Goal: Task Accomplishment & Management: Manage account settings

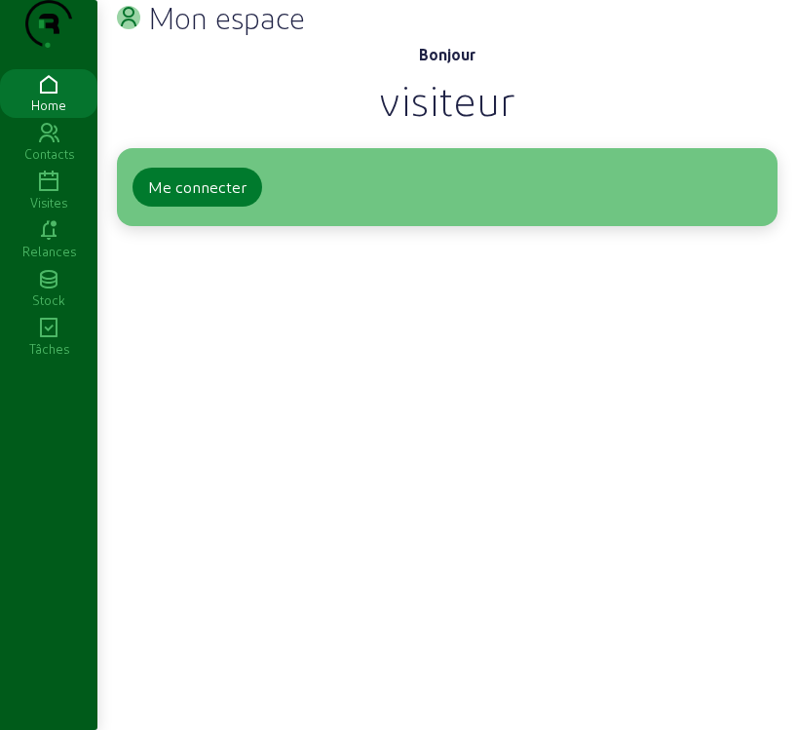
click at [187, 199] on div "Me connecter" at bounding box center [197, 186] width 98 height 23
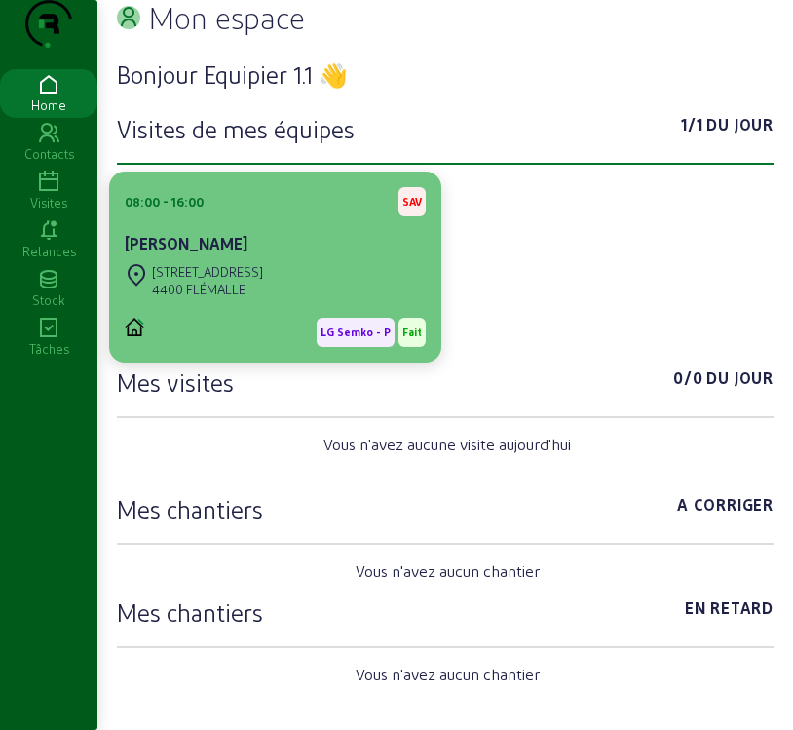
click at [328, 302] on div "Rue des Cytises 46 4400 FLÉMALLE" at bounding box center [275, 280] width 301 height 43
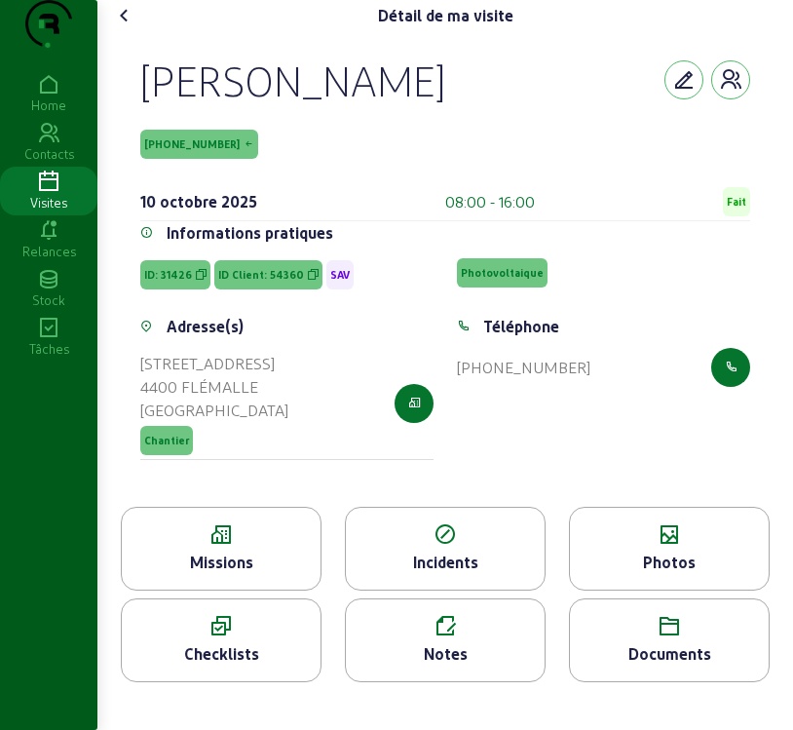
click at [245, 574] on div "Missions" at bounding box center [221, 562] width 199 height 23
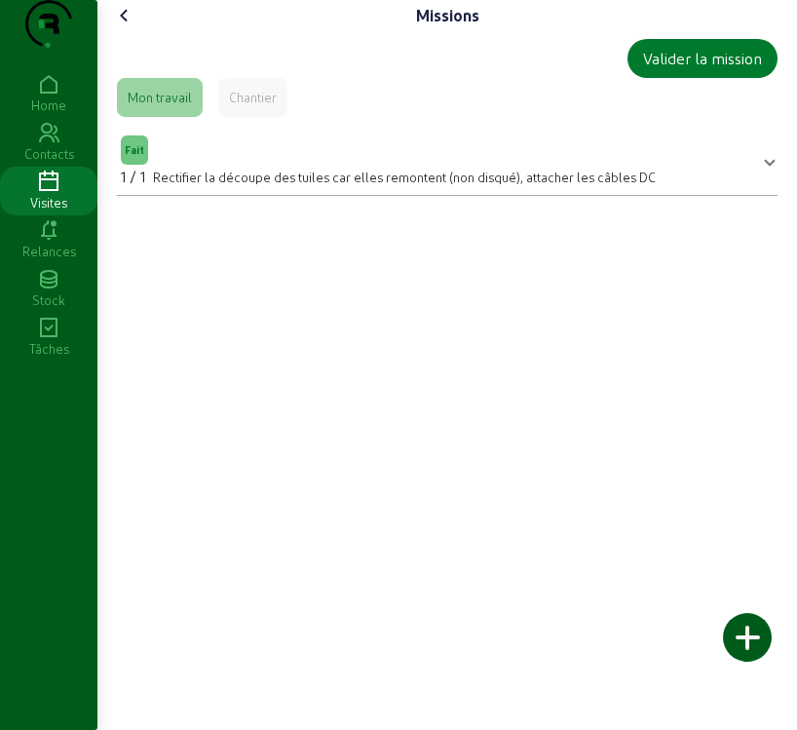
drag, startPoint x: 712, startPoint y: 82, endPoint x: 710, endPoint y: 103, distance: 21.6
click at [710, 78] on button "Valider la mission" at bounding box center [703, 58] width 150 height 39
click at [715, 70] on div "Valider la mission" at bounding box center [702, 58] width 119 height 23
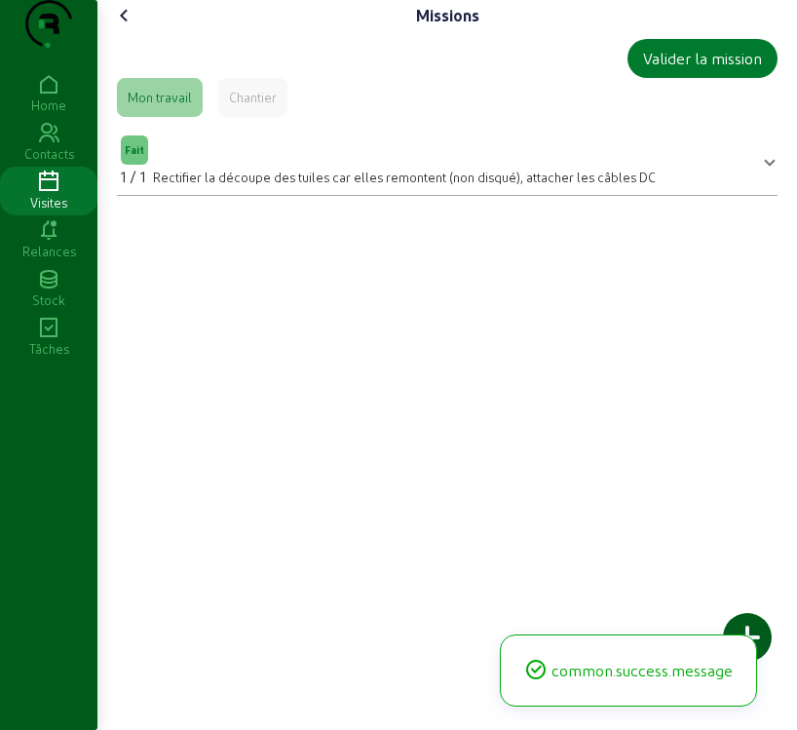
click at [715, 70] on div "Valider la mission" at bounding box center [702, 58] width 119 height 23
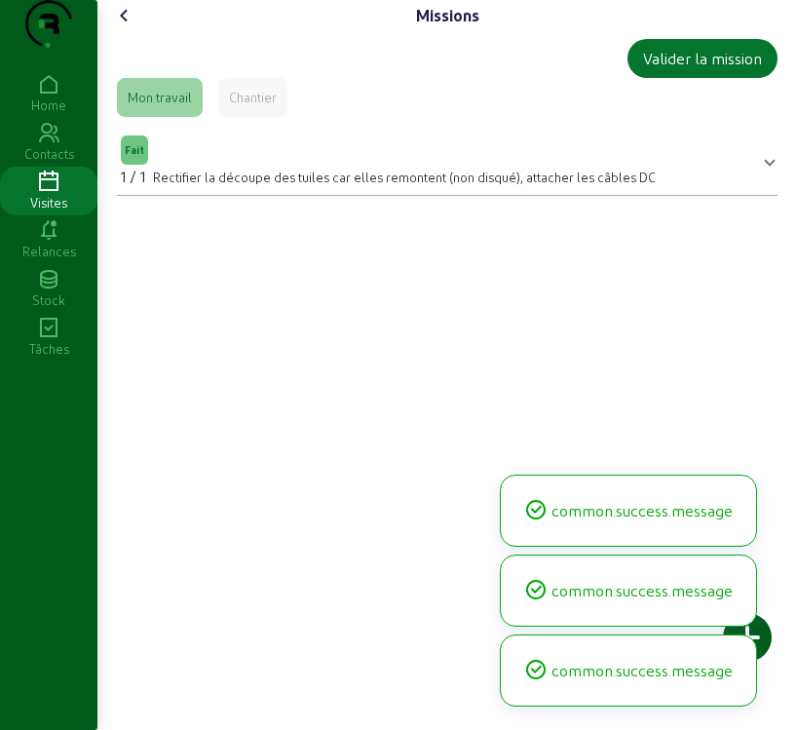
click at [130, 27] on icon at bounding box center [124, 15] width 23 height 23
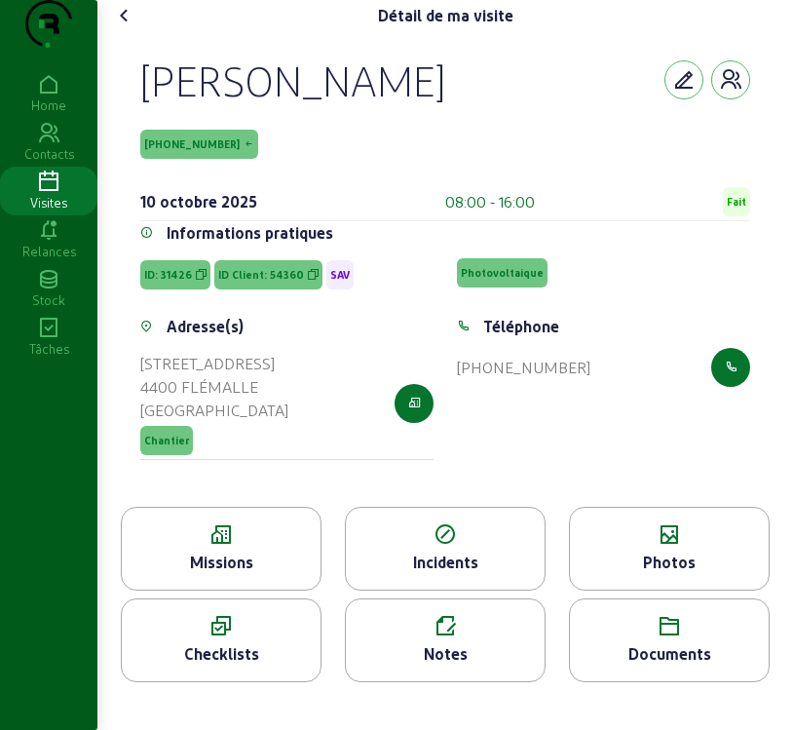
click at [707, 591] on div "Photos" at bounding box center [669, 549] width 201 height 84
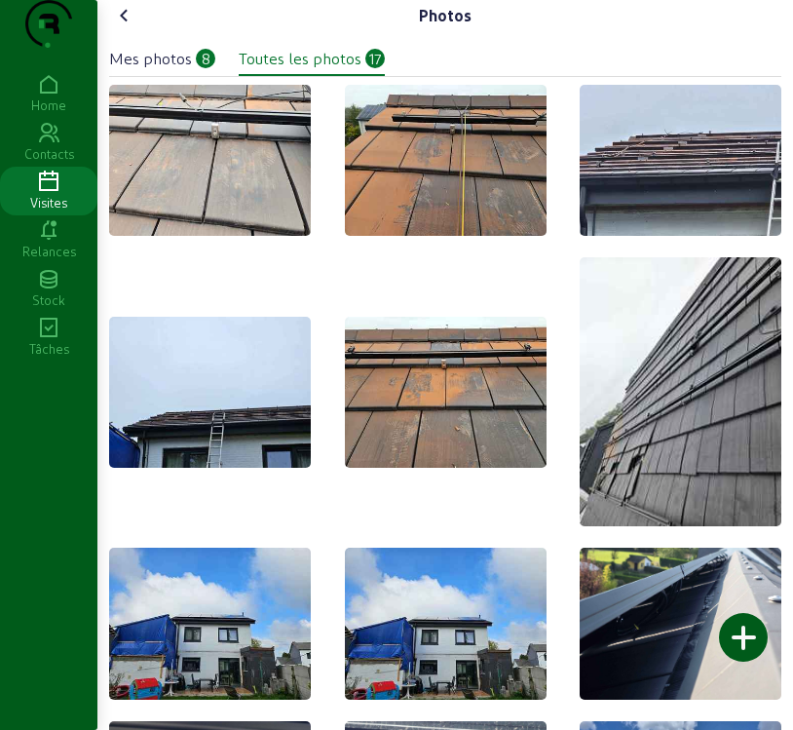
click at [720, 631] on div at bounding box center [743, 637] width 49 height 49
click at [131, 27] on icon at bounding box center [124, 15] width 23 height 23
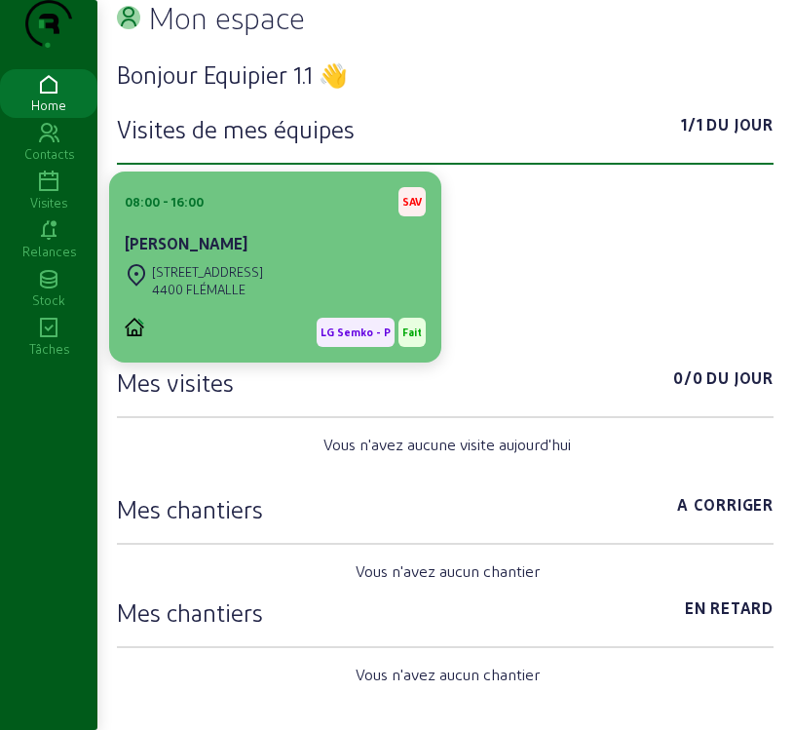
click at [248, 257] on div "08:00 - 16:00 SAV Sébastien Cabiddu" at bounding box center [275, 223] width 301 height 72
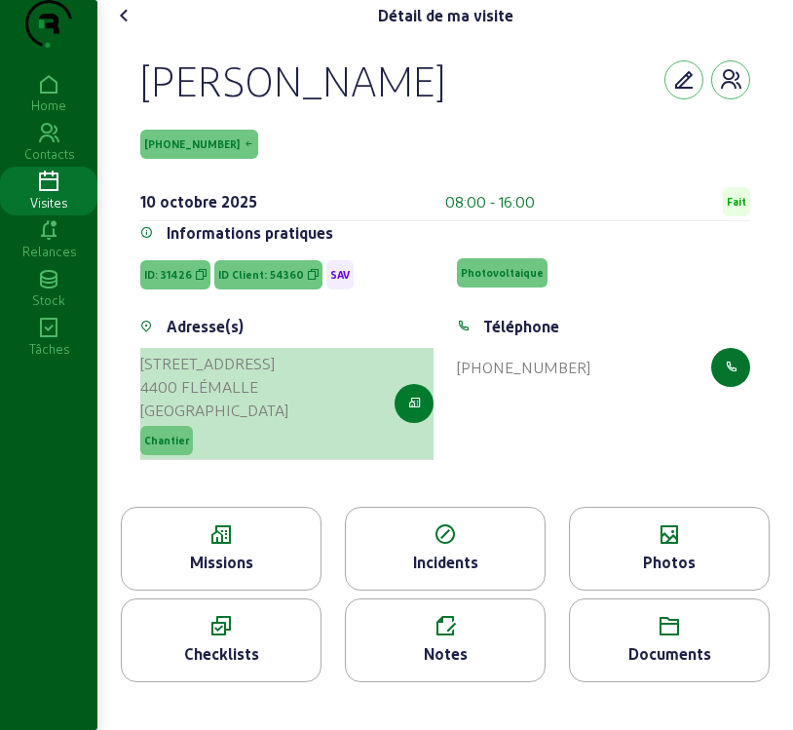
click at [412, 412] on icon "button" at bounding box center [414, 404] width 13 height 18
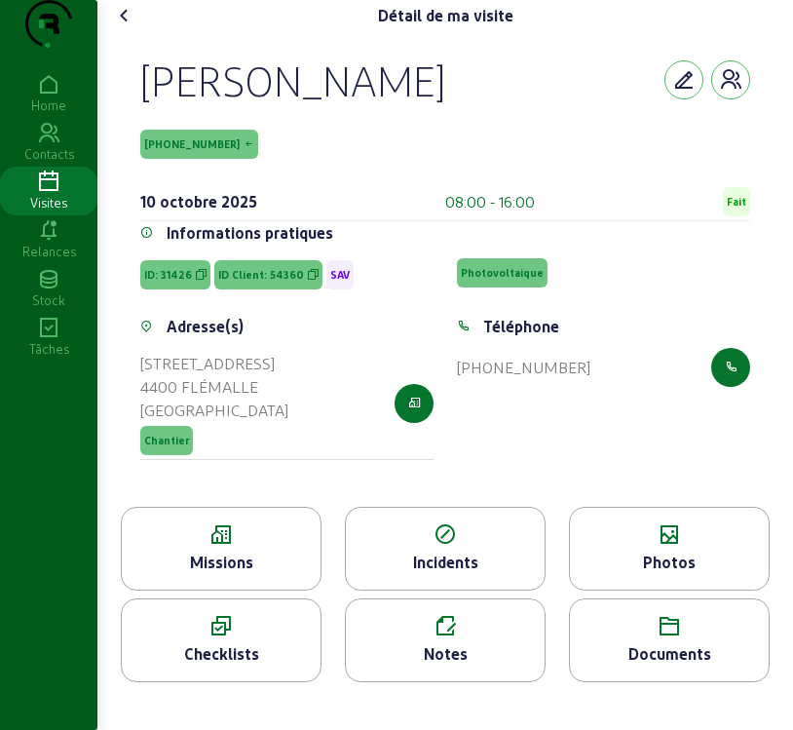
click at [175, 159] on span "90093-2-2" at bounding box center [199, 144] width 118 height 29
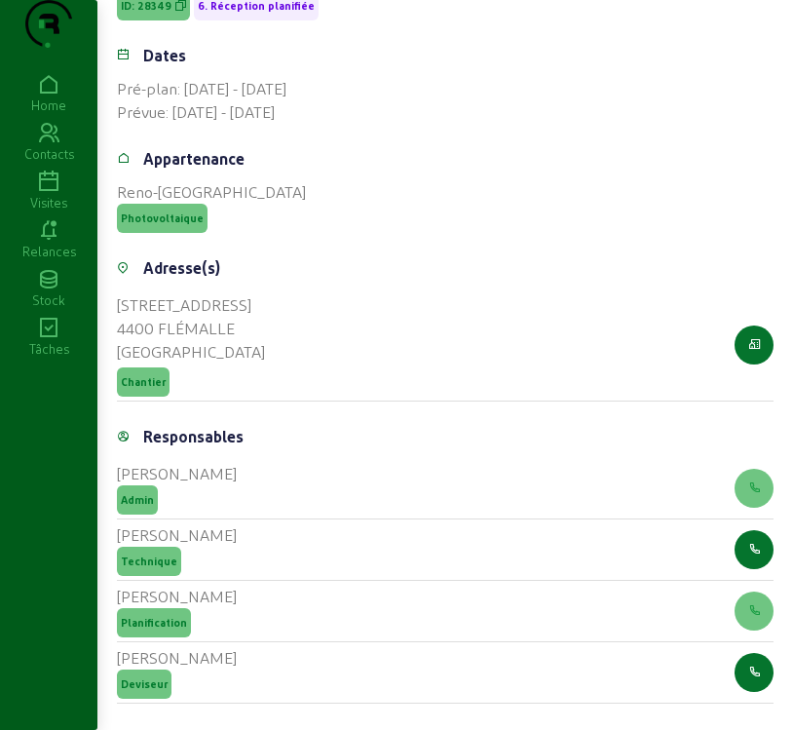
scroll to position [735, 0]
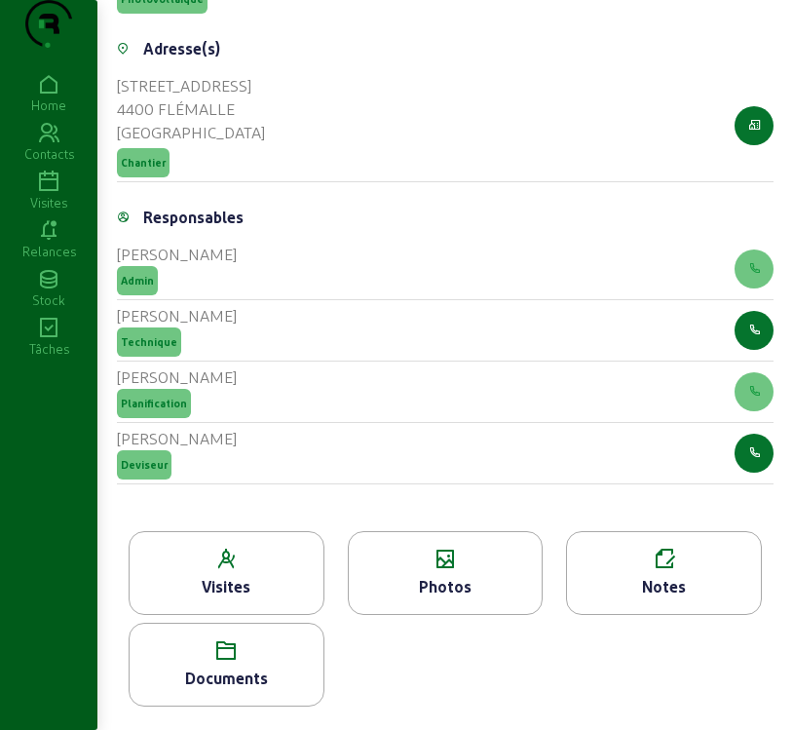
click at [198, 601] on div "Visites" at bounding box center [227, 573] width 196 height 84
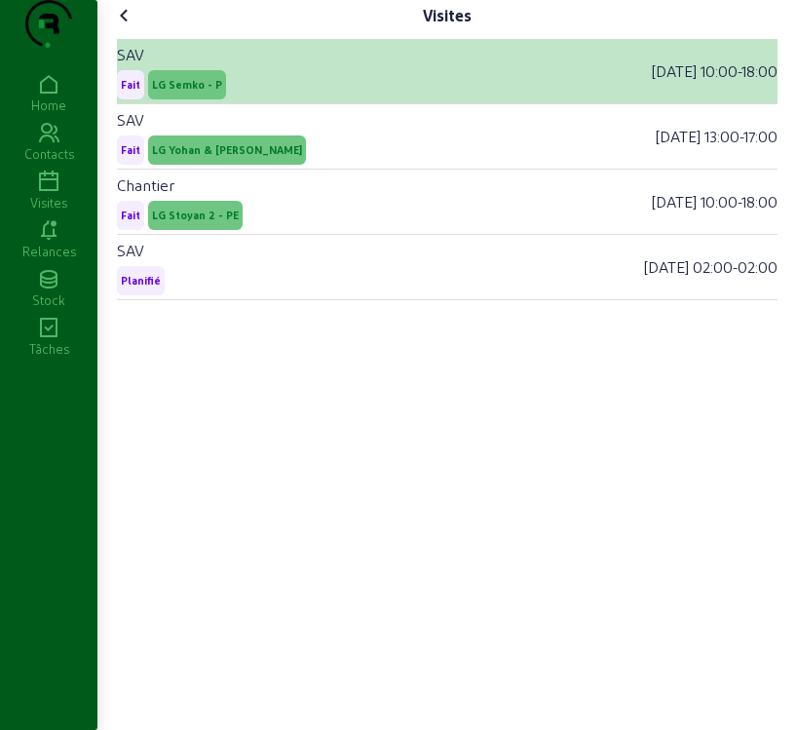
click at [458, 104] on div "SAV Fait LG Semko - P 10/10/2025 10:00 - 18:00" at bounding box center [447, 71] width 661 height 65
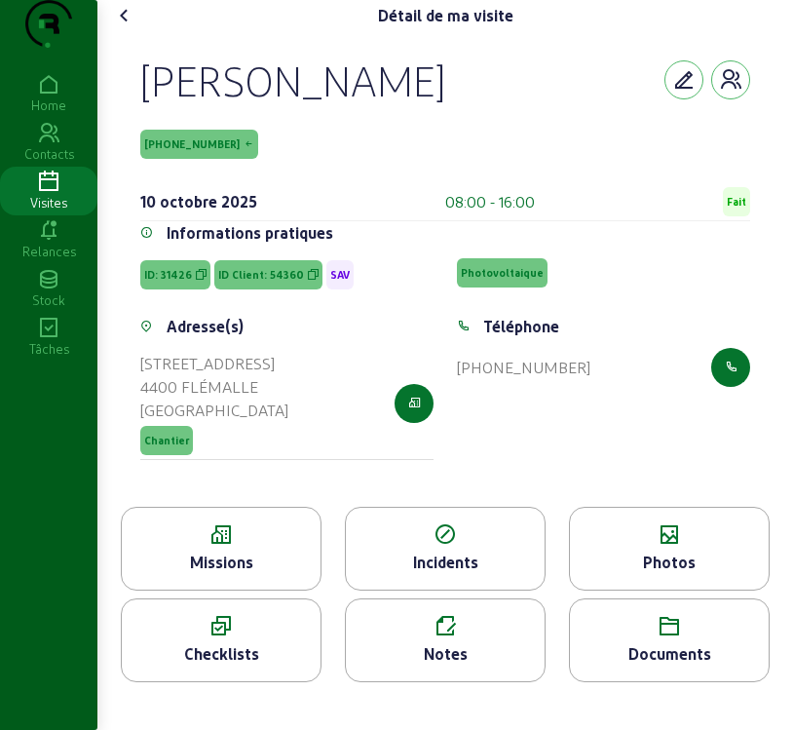
scroll to position [7, 0]
click at [729, 216] on span "Fait" at bounding box center [736, 201] width 27 height 29
click at [727, 209] on span "Fait" at bounding box center [736, 202] width 19 height 14
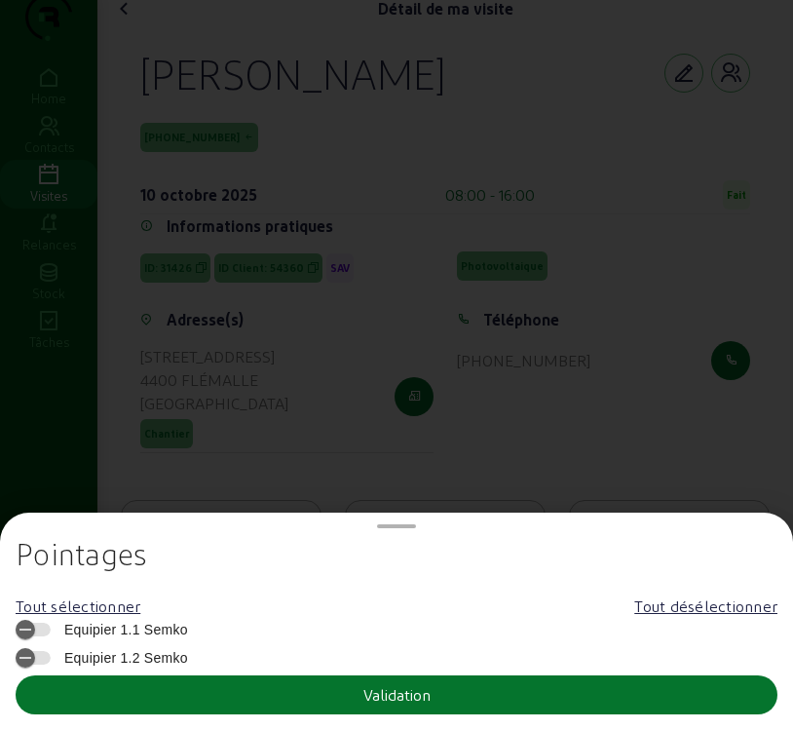
click at [188, 633] on span "Equipier 1.1 Semko" at bounding box center [122, 629] width 134 height 19
click at [51, 633] on button "Equipier 1.1 Semko" at bounding box center [33, 630] width 35 height 14
click at [188, 633] on span "Equipier 1.1 Semko" at bounding box center [122, 629] width 134 height 19
click at [51, 633] on button "Equipier 1.1 Semko" at bounding box center [33, 630] width 35 height 14
click at [447, 256] on div at bounding box center [396, 365] width 793 height 730
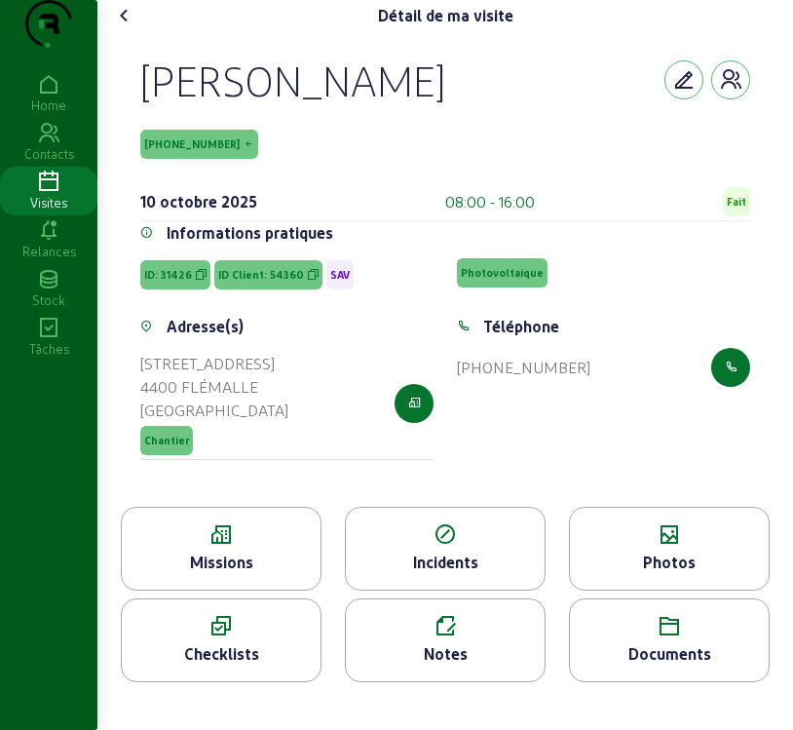
scroll to position [7, 0]
click at [125, 27] on icon at bounding box center [124, 15] width 23 height 23
